Goal: Task Accomplishment & Management: Use online tool/utility

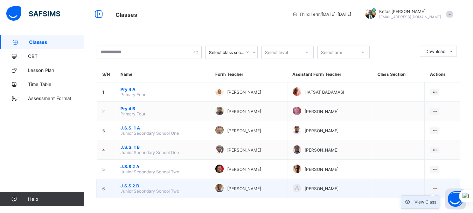
click at [432, 202] on div "View Class" at bounding box center [426, 201] width 22 height 7
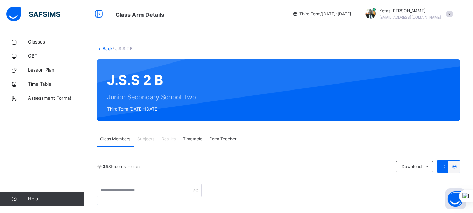
click at [453, 14] on span at bounding box center [450, 14] width 6 height 6
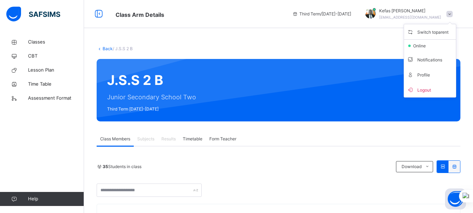
click at [429, 86] on span "Logout" at bounding box center [430, 89] width 46 height 9
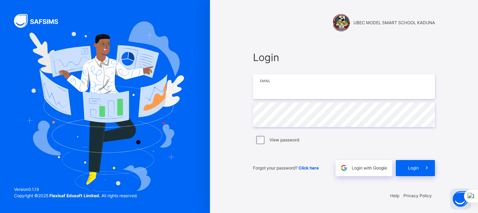
type input "**********"
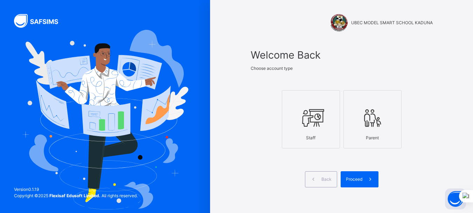
click at [263, 140] on div "Staff Parent" at bounding box center [342, 119] width 182 height 83
click at [319, 120] on icon at bounding box center [311, 118] width 25 height 26
click at [360, 179] on span "Proceed" at bounding box center [354, 179] width 16 height 6
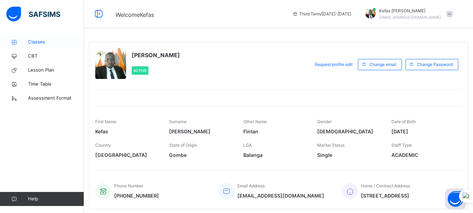
click at [34, 39] on span "Classes" at bounding box center [56, 42] width 56 height 7
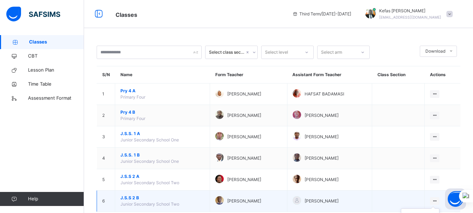
click at [438, 201] on icon at bounding box center [435, 200] width 6 height 5
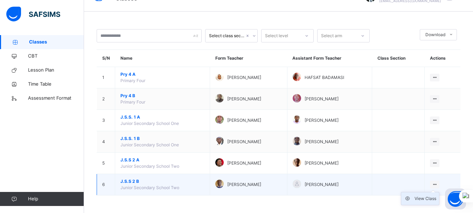
click at [431, 198] on div "View Class" at bounding box center [426, 198] width 22 height 7
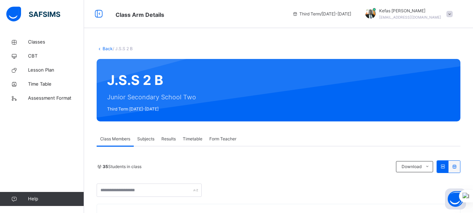
click at [174, 137] on span "Results" at bounding box center [168, 139] width 14 height 6
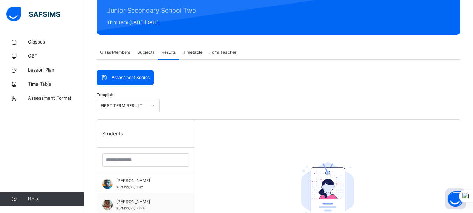
scroll to position [90, 0]
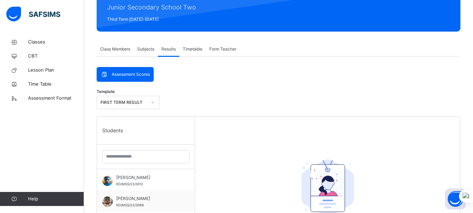
click at [146, 131] on div "Students" at bounding box center [146, 130] width 98 height 28
click at [120, 134] on div "Students" at bounding box center [146, 130] width 98 height 28
click at [127, 159] on input "search" at bounding box center [145, 156] width 87 height 13
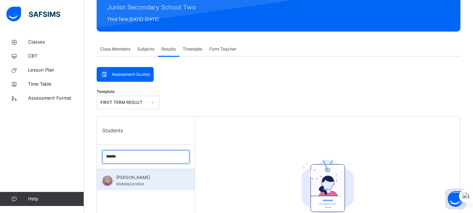
type input "******"
click at [139, 181] on div "Maryam Abdulsalam KD/MSS/23/3024" at bounding box center [147, 180] width 63 height 13
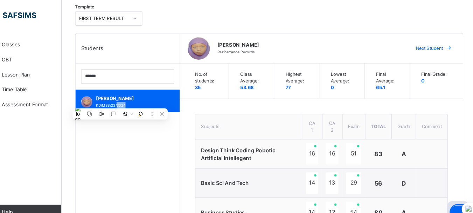
scroll to position [174, 0]
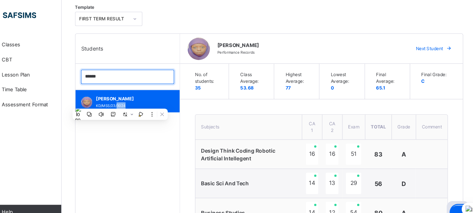
click at [183, 72] on input "******" at bounding box center [145, 71] width 87 height 13
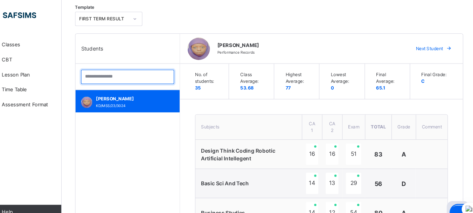
type input "*"
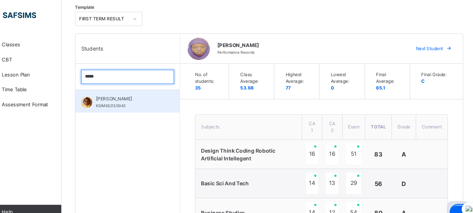
type input "*****"
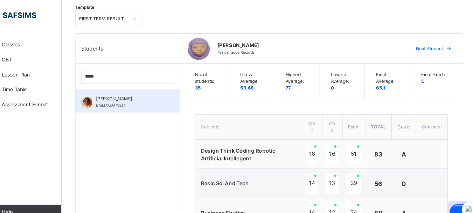
click at [139, 99] on span "KD/MSS/23/3043" at bounding box center [130, 99] width 28 height 4
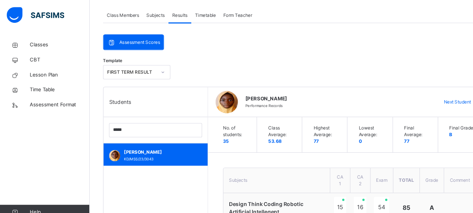
scroll to position [123, 0]
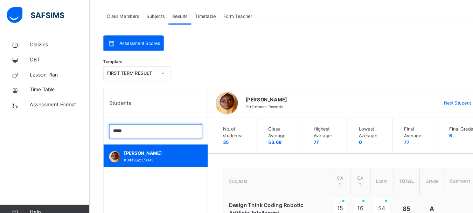
click at [182, 122] on input "*****" at bounding box center [145, 122] width 87 height 13
click at [148, 123] on input "search" at bounding box center [145, 122] width 87 height 13
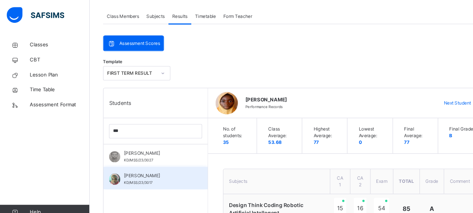
click at [131, 175] on div "Nazira Lawal KD/MSS/23/3017" at bounding box center [146, 166] width 98 height 21
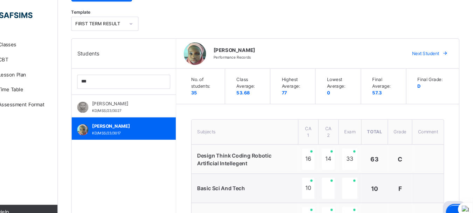
scroll to position [169, 0]
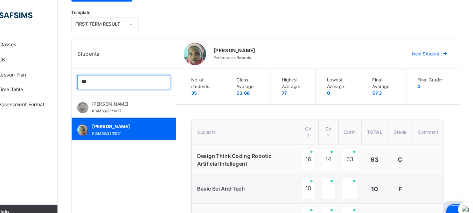
click at [125, 78] on input "***" at bounding box center [145, 76] width 87 height 13
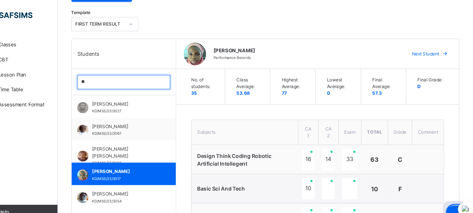
type input "*"
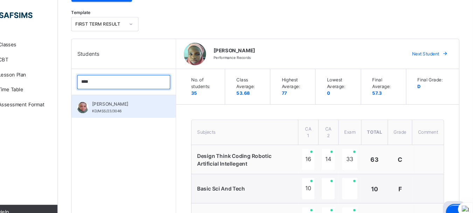
type input "****"
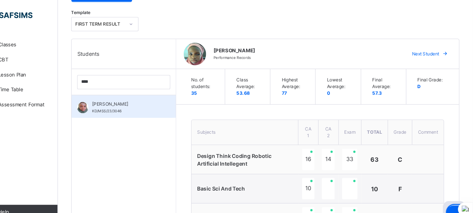
click at [124, 96] on span "Fatima Said" at bounding box center [147, 97] width 63 height 6
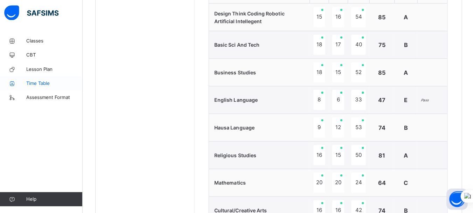
scroll to position [300, 0]
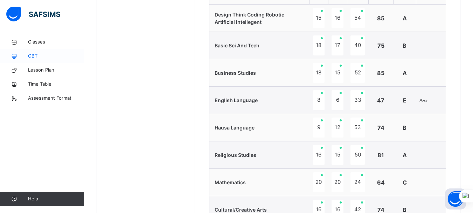
click at [30, 58] on span "CBT" at bounding box center [56, 56] width 56 height 7
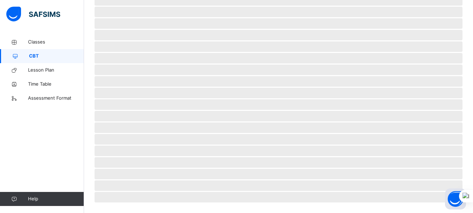
click at [30, 58] on span "CBT" at bounding box center [56, 56] width 55 height 7
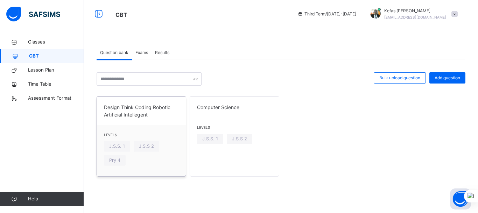
click at [150, 135] on span "Levels" at bounding box center [141, 134] width 75 height 5
click at [441, 78] on span "Add question" at bounding box center [448, 78] width 26 height 6
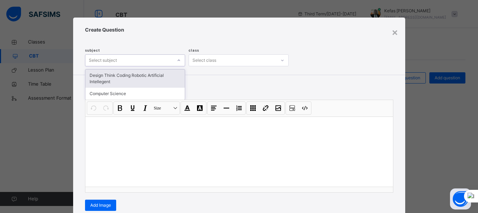
click at [174, 59] on div at bounding box center [179, 60] width 11 height 10
click at [145, 75] on div "Design Think Coding Robotic Artificial Intellegent" at bounding box center [134, 78] width 99 height 18
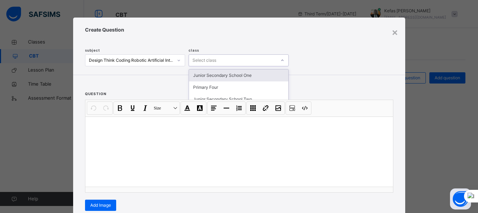
click at [198, 55] on div "Select class" at bounding box center [205, 60] width 24 height 12
click at [212, 78] on div "Junior Secondary School One" at bounding box center [238, 75] width 99 height 12
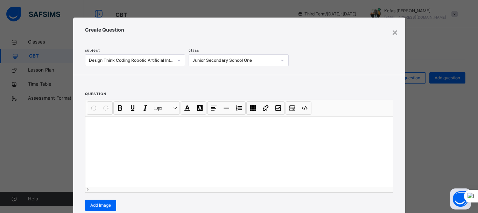
click at [147, 153] on div at bounding box center [239, 151] width 308 height 70
click at [392, 31] on div "×" at bounding box center [395, 32] width 7 height 15
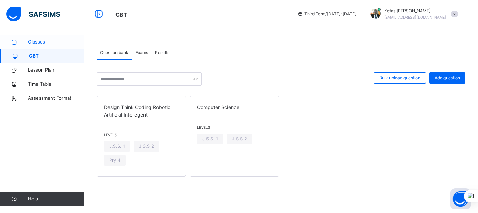
click at [45, 43] on span "Classes" at bounding box center [56, 42] width 56 height 7
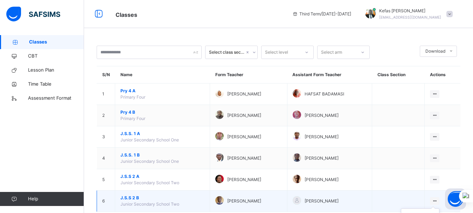
click at [438, 200] on icon at bounding box center [435, 200] width 6 height 5
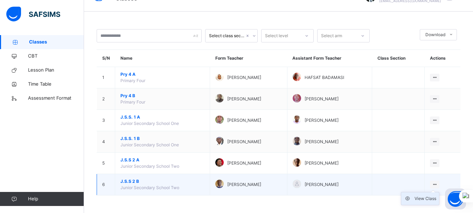
click at [430, 198] on div "View Class" at bounding box center [426, 198] width 22 height 7
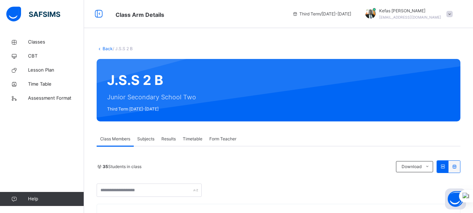
click at [172, 136] on span "Results" at bounding box center [168, 139] width 14 height 6
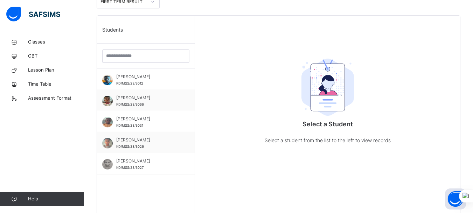
scroll to position [191, 0]
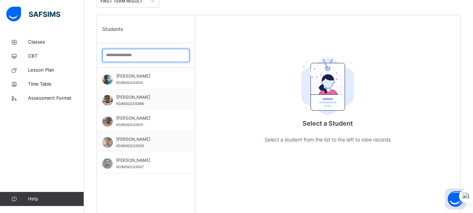
click at [125, 57] on input "search" at bounding box center [145, 55] width 87 height 13
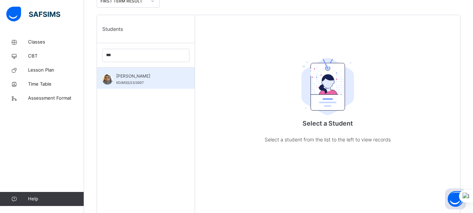
click at [135, 77] on span "Hauwau Umar Ishaq" at bounding box center [147, 76] width 63 height 6
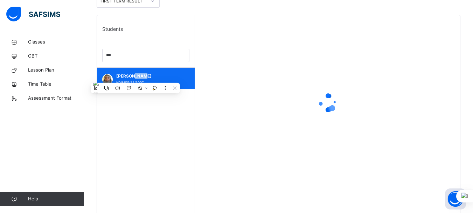
click at [135, 77] on span "Hauwau Umar Ishaq" at bounding box center [147, 76] width 63 height 6
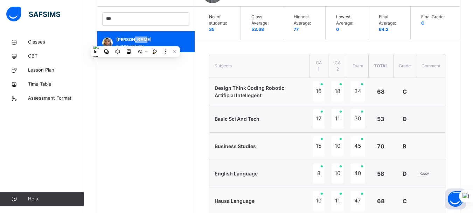
scroll to position [227, 0]
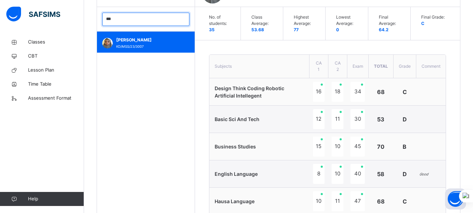
click at [143, 23] on input "***" at bounding box center [145, 19] width 87 height 13
type input "*"
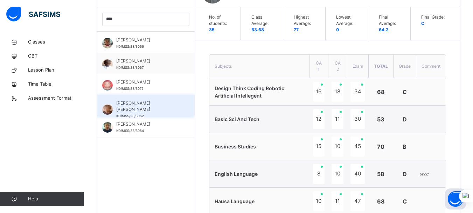
click at [138, 102] on span "Muhammad Ahmad Nasir" at bounding box center [147, 106] width 63 height 13
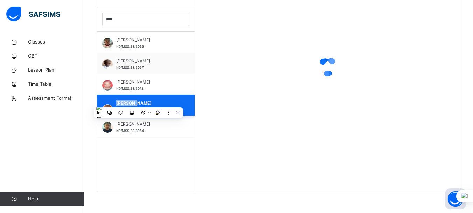
click at [138, 102] on span "Muhammad Ahmad Nasir" at bounding box center [147, 106] width 63 height 13
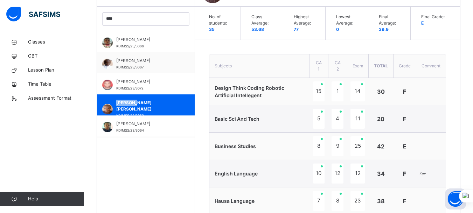
scroll to position [217, 0]
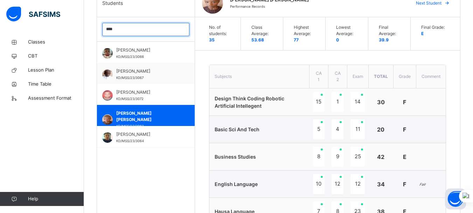
click at [162, 29] on input "****" at bounding box center [145, 29] width 87 height 13
type input "*"
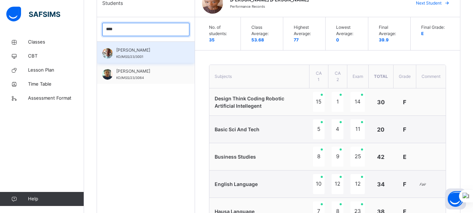
type input "****"
click at [123, 56] on span "KD/MSS/23/3001" at bounding box center [129, 57] width 27 height 4
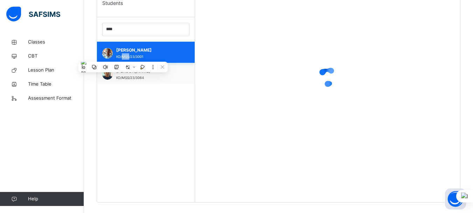
click at [123, 56] on span "KD/MSS/23/3001" at bounding box center [129, 57] width 27 height 4
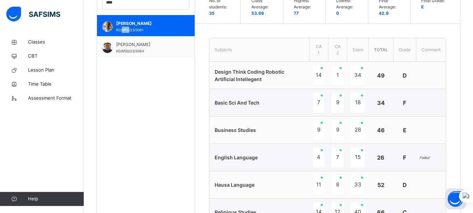
scroll to position [231, 0]
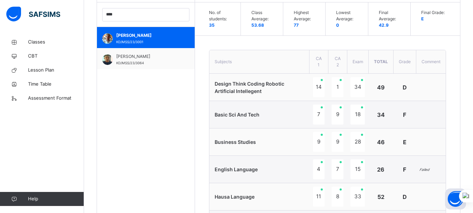
click at [202, 56] on div "No. of students: 35 Class Average: 53.68 Highest Average: 77 Lowest Average: 0 …" at bounding box center [327, 188] width 265 height 373
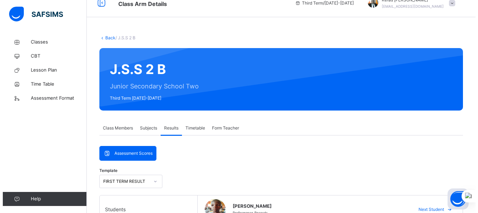
scroll to position [0, 0]
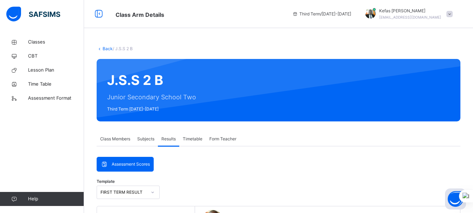
click at [453, 13] on span at bounding box center [450, 14] width 6 height 6
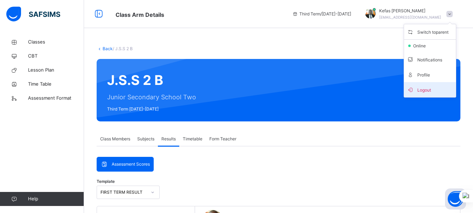
click at [420, 91] on span "Logout" at bounding box center [430, 89] width 46 height 9
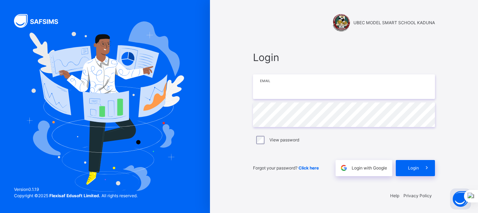
type input "**********"
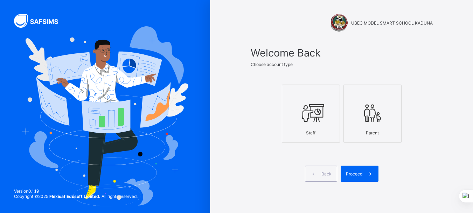
click at [315, 134] on div "Staff" at bounding box center [311, 132] width 50 height 12
click at [358, 171] on span "Proceed" at bounding box center [354, 173] width 16 height 5
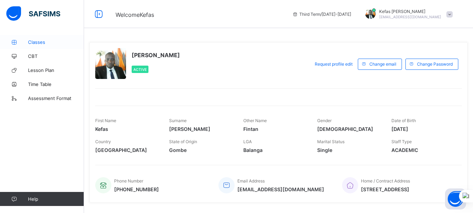
click at [36, 40] on span "Classes" at bounding box center [56, 42] width 56 height 6
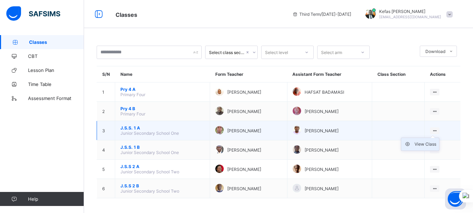
click at [432, 143] on div "View Class" at bounding box center [426, 143] width 22 height 7
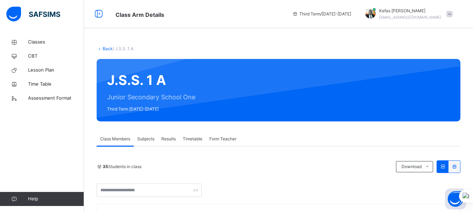
click at [170, 139] on span "Results" at bounding box center [168, 139] width 14 height 6
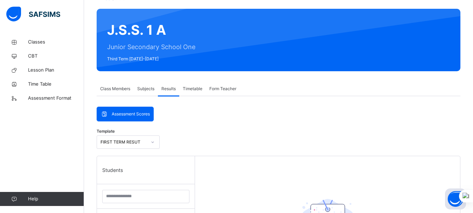
scroll to position [51, 0]
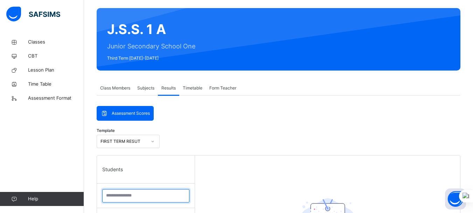
click at [134, 198] on input "search" at bounding box center [145, 195] width 87 height 13
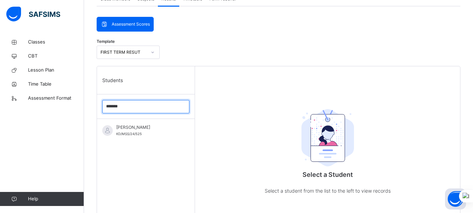
scroll to position [141, 0]
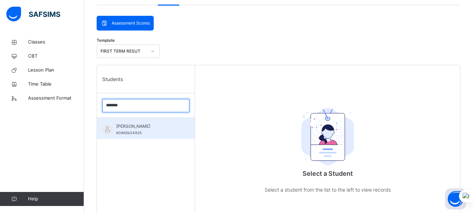
type input "*******"
click at [131, 134] on span "KD/MSS/24/525" at bounding box center [129, 133] width 26 height 4
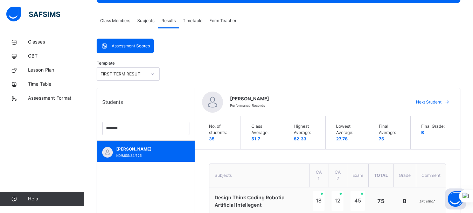
scroll to position [117, 0]
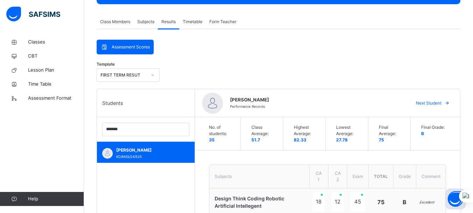
click at [214, 106] on img at bounding box center [212, 102] width 21 height 21
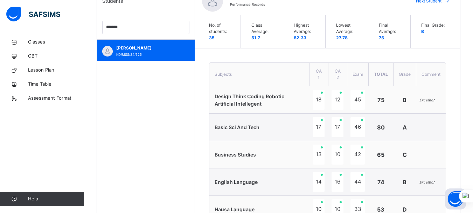
scroll to position [219, 0]
drag, startPoint x: 410, startPoint y: 113, endPoint x: 193, endPoint y: 107, distance: 217.9
click at [193, 107] on div "Students ******* [PERSON_NAME] KD/MSS/24/525" at bounding box center [146, 173] width 98 height 373
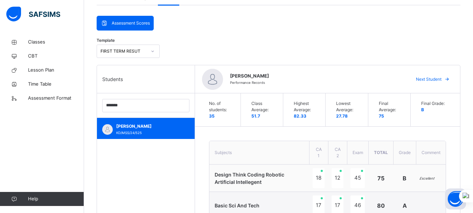
scroll to position [140, 0]
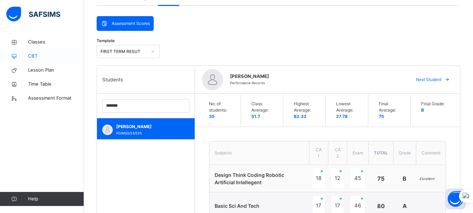
click at [32, 57] on span "CBT" at bounding box center [56, 56] width 56 height 7
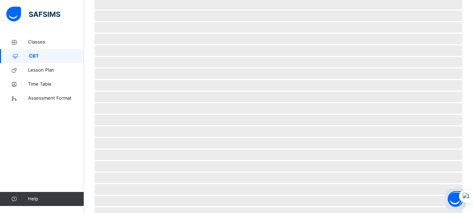
click at [32, 57] on span "CBT" at bounding box center [56, 56] width 55 height 7
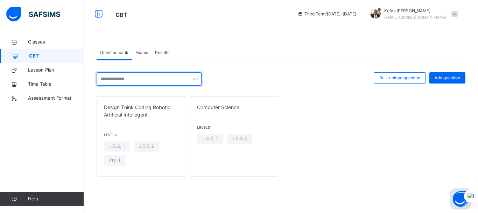
click at [142, 76] on input "text" at bounding box center [149, 78] width 105 height 13
click at [165, 50] on span "Results" at bounding box center [162, 52] width 14 height 6
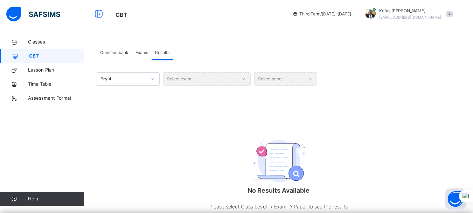
click at [112, 55] on span "Question bank" at bounding box center [114, 52] width 28 height 6
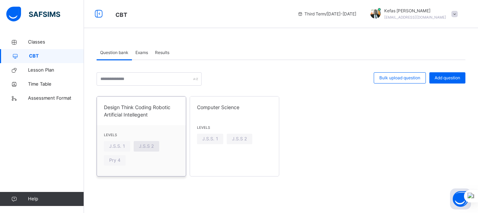
click at [135, 142] on div "J.S.S 2" at bounding box center [147, 146] width 26 height 11
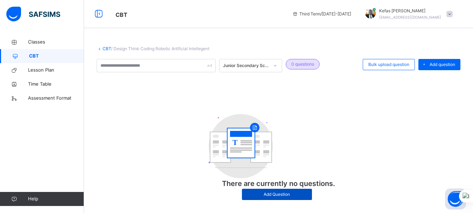
click at [268, 198] on div "Add Question" at bounding box center [277, 193] width 70 height 11
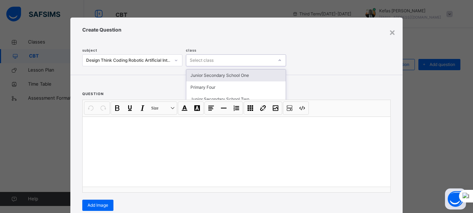
click at [210, 61] on div "Select class" at bounding box center [202, 60] width 24 height 12
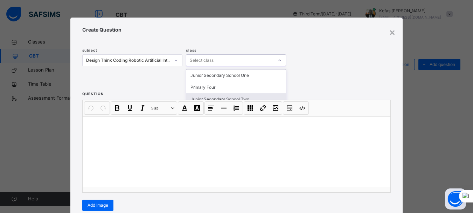
click at [221, 98] on div "Junior Secondary School Two" at bounding box center [235, 99] width 99 height 12
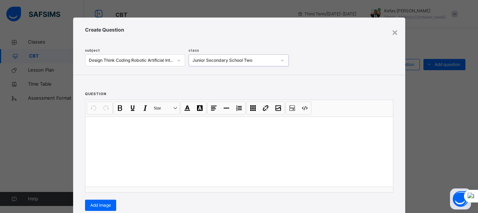
click at [123, 137] on div at bounding box center [239, 151] width 308 height 70
click at [123, 137] on div "*" at bounding box center [239, 151] width 308 height 70
click at [103, 138] on p "**" at bounding box center [239, 135] width 297 height 7
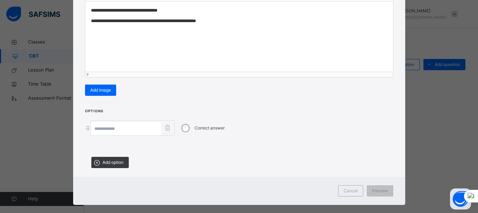
scroll to position [124, 0]
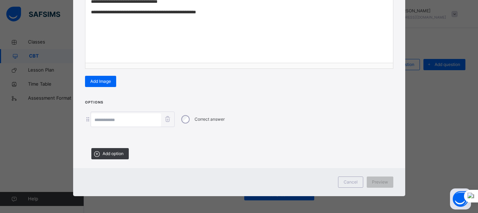
click at [118, 117] on input at bounding box center [126, 119] width 70 height 13
click at [116, 120] on input at bounding box center [126, 119] width 70 height 13
type input "*"
click at [375, 179] on span "Preview" at bounding box center [380, 182] width 16 height 6
click at [109, 150] on span "Add option" at bounding box center [113, 153] width 21 height 6
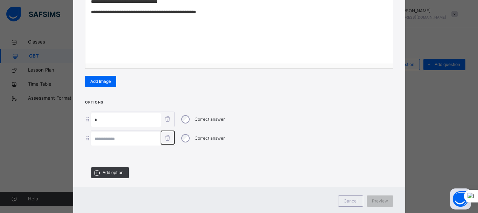
click at [165, 136] on icon at bounding box center [168, 137] width 9 height 7
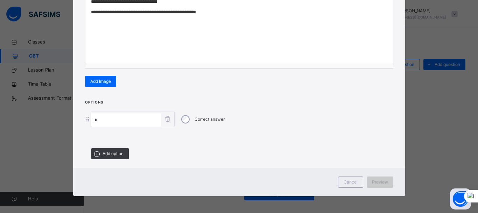
click at [380, 179] on span "Preview" at bounding box center [380, 182] width 16 height 6
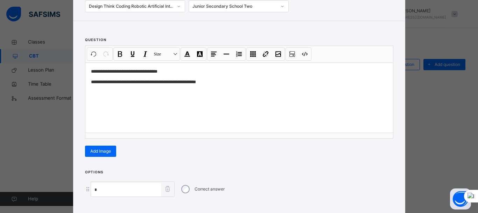
scroll to position [56, 0]
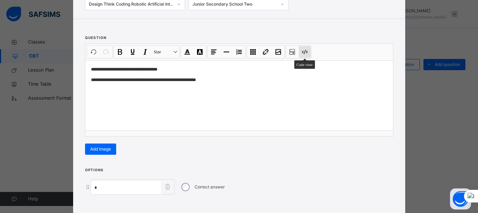
click at [303, 54] on button "Code view" at bounding box center [305, 52] width 12 height 12
type textarea "**********"
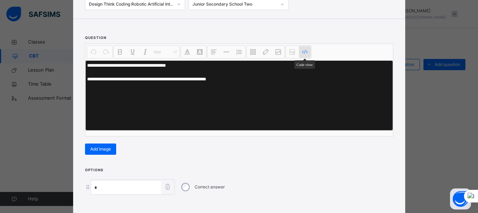
click at [304, 56] on button "Code view" at bounding box center [305, 52] width 12 height 12
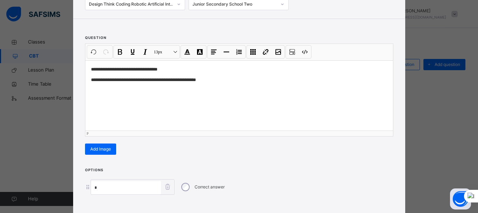
click at [213, 87] on div "**********" at bounding box center [239, 95] width 308 height 70
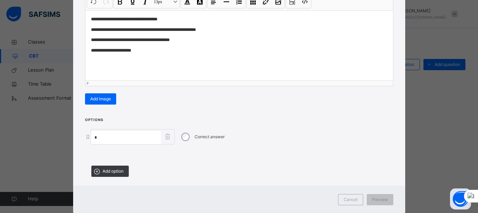
scroll to position [106, 0]
click at [109, 170] on span "Add option" at bounding box center [113, 170] width 21 height 6
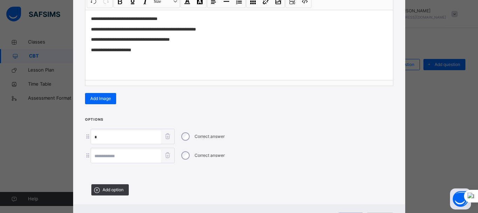
click at [95, 154] on input at bounding box center [126, 155] width 70 height 13
type input "*"
click at [167, 153] on icon at bounding box center [168, 154] width 9 height 7
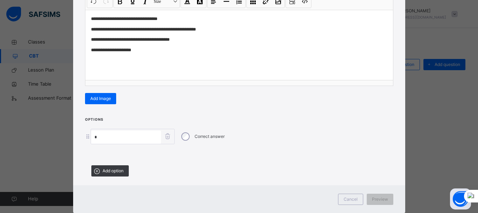
scroll to position [124, 0]
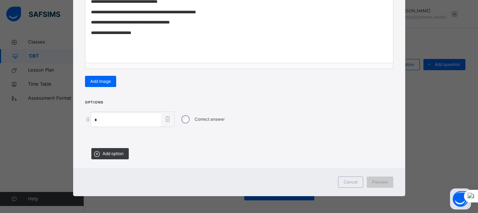
click at [380, 179] on span "Preview" at bounding box center [380, 182] width 16 height 6
